Goal: Transaction & Acquisition: Purchase product/service

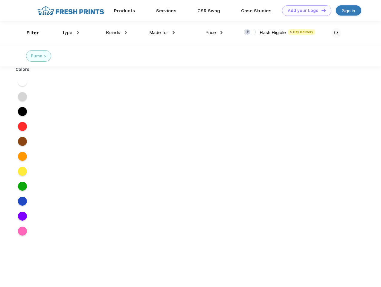
scroll to position [0, 0]
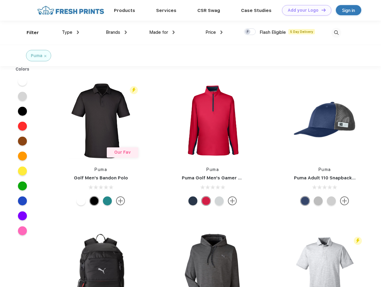
click at [305, 10] on link "Add your Logo Design Tool" at bounding box center [306, 10] width 49 height 10
click at [0, 0] on div "Design Tool" at bounding box center [0, 0] width 0 height 0
click at [321, 10] on link "Add your Logo Design Tool" at bounding box center [306, 10] width 49 height 10
click at [29, 33] on div "Filter" at bounding box center [33, 32] width 12 height 7
click at [71, 32] on span "Type" at bounding box center [67, 32] width 10 height 5
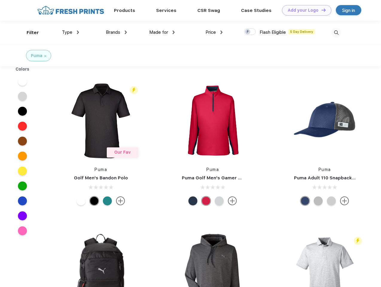
click at [116, 32] on span "Brands" at bounding box center [113, 32] width 14 height 5
click at [162, 32] on span "Made for" at bounding box center [158, 32] width 19 height 5
click at [214, 32] on span "Price" at bounding box center [211, 32] width 10 height 5
click at [250, 32] on div at bounding box center [250, 31] width 12 height 7
click at [248, 32] on input "checkbox" at bounding box center [246, 30] width 4 height 4
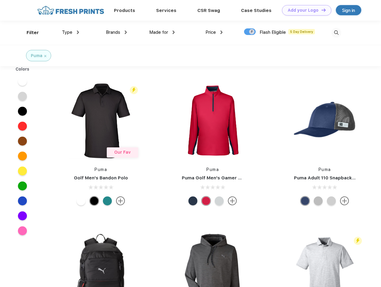
click at [336, 33] on img at bounding box center [337, 33] width 10 height 10
